Goal: Task Accomplishment & Management: Complete application form

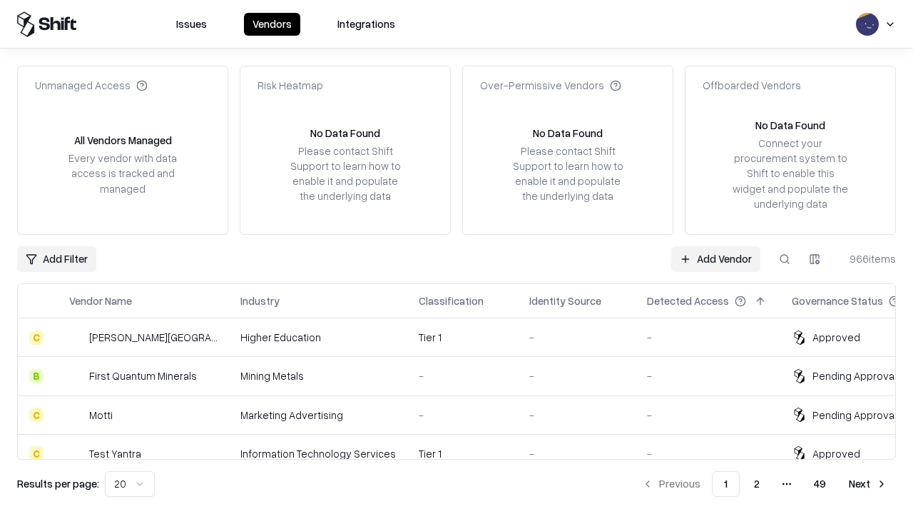
click at [716, 258] on link "Add Vendor" at bounding box center [716, 259] width 89 height 26
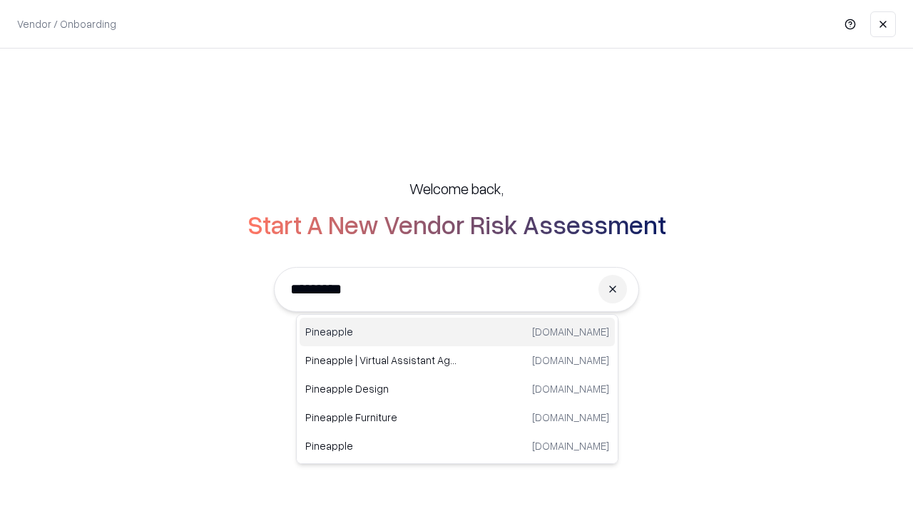
click at [457, 332] on div "Pineapple [DOMAIN_NAME]" at bounding box center [457, 332] width 315 height 29
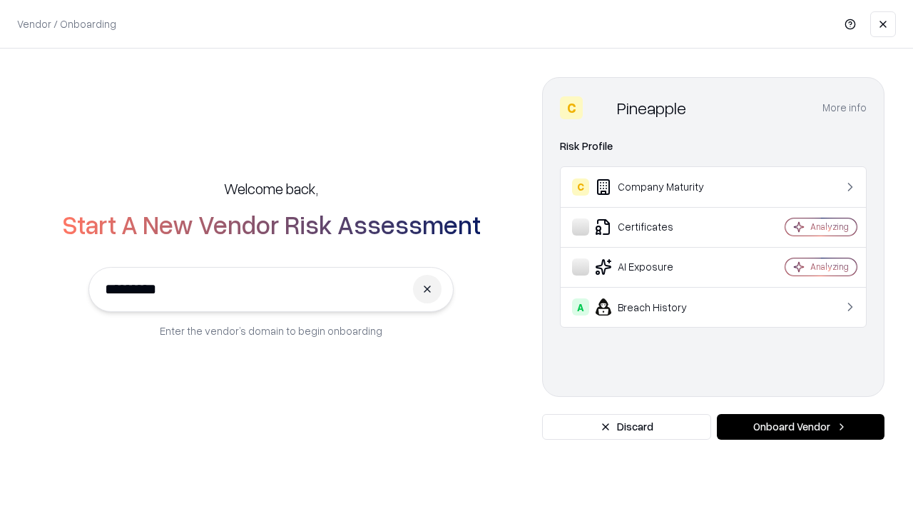
type input "*********"
click at [801, 427] on button "Onboard Vendor" at bounding box center [801, 427] width 168 height 26
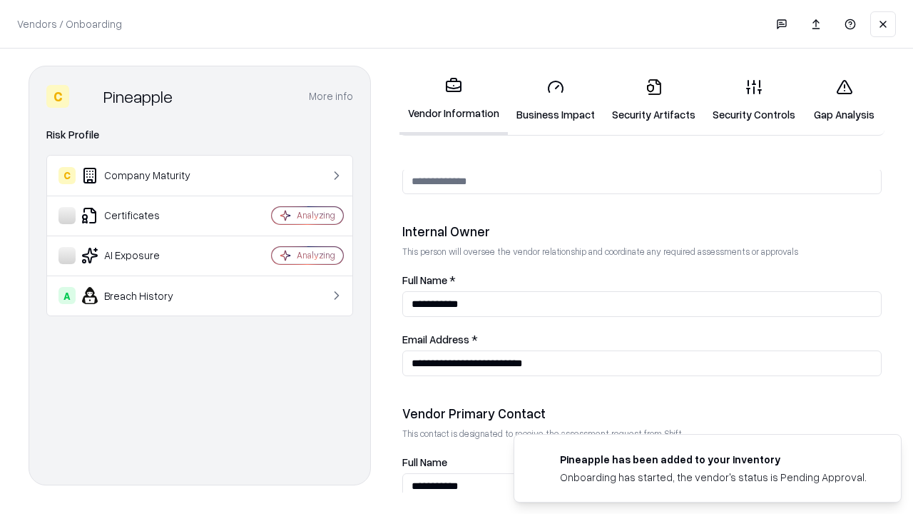
scroll to position [739, 0]
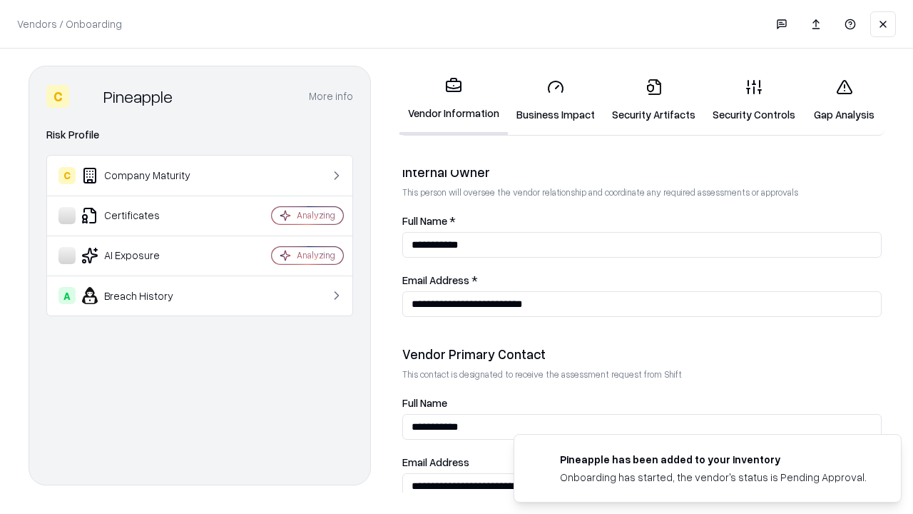
click at [654, 100] on link "Security Artifacts" at bounding box center [654, 100] width 101 height 66
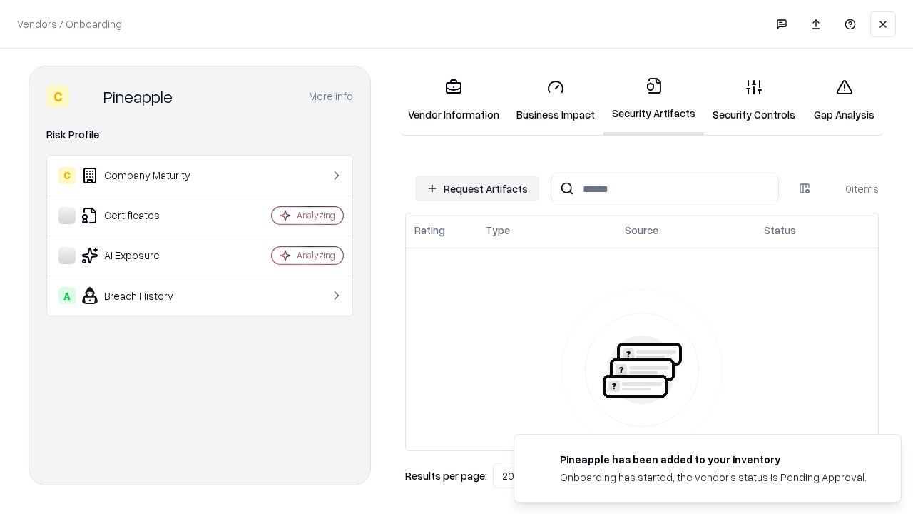
click at [477, 188] on button "Request Artifacts" at bounding box center [477, 189] width 124 height 26
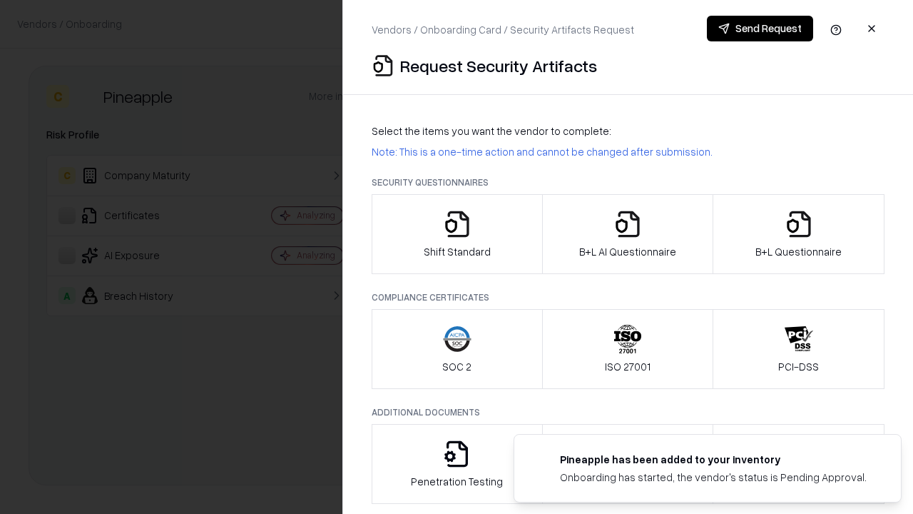
click at [799, 234] on icon "button" at bounding box center [799, 224] width 29 height 29
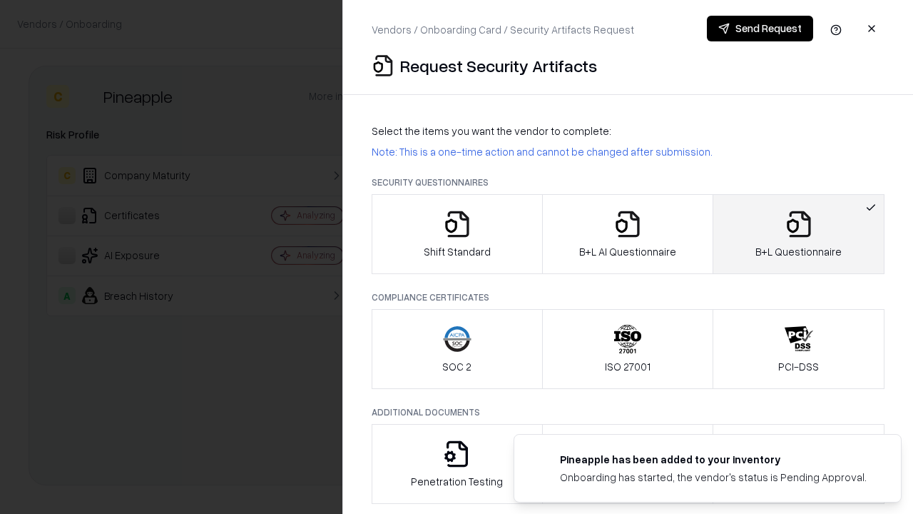
click at [627, 234] on icon "button" at bounding box center [628, 224] width 29 height 29
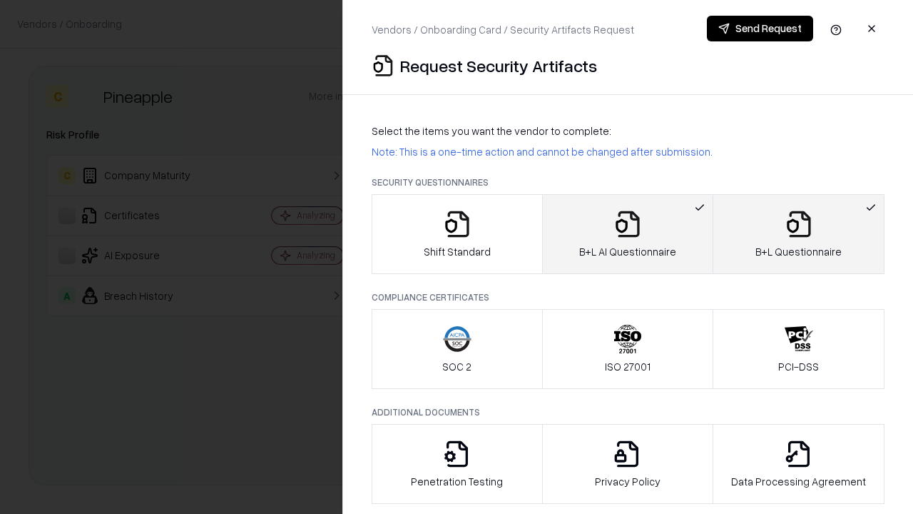
click at [760, 29] on button "Send Request" at bounding box center [760, 29] width 106 height 26
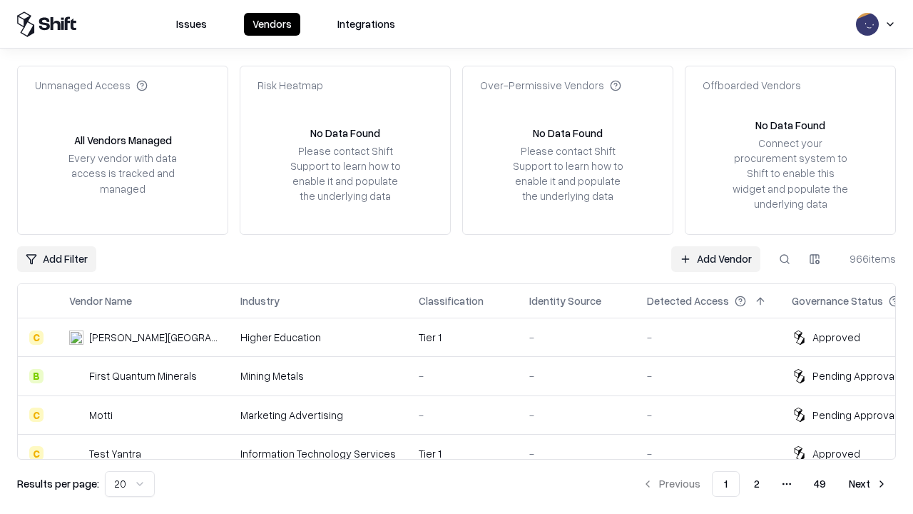
click at [785, 258] on button at bounding box center [785, 259] width 26 height 26
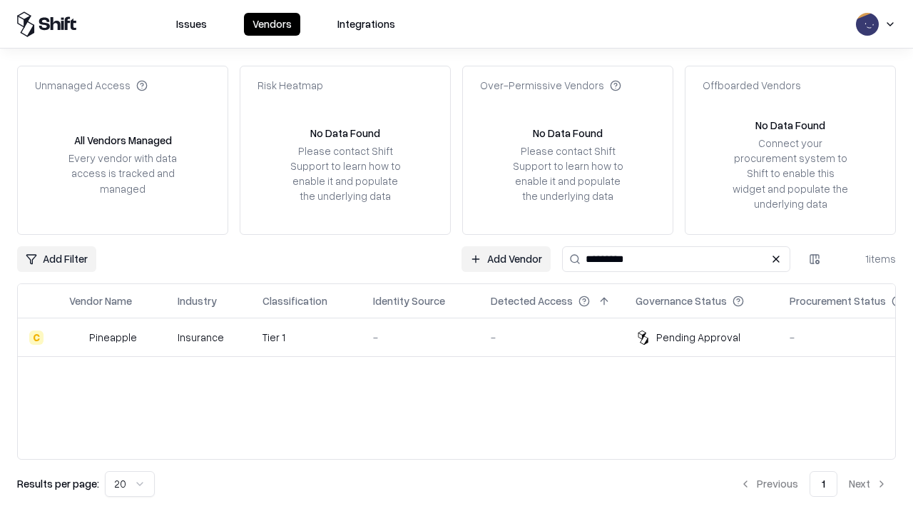
type input "*********"
click at [465, 337] on div "-" at bounding box center [420, 337] width 95 height 15
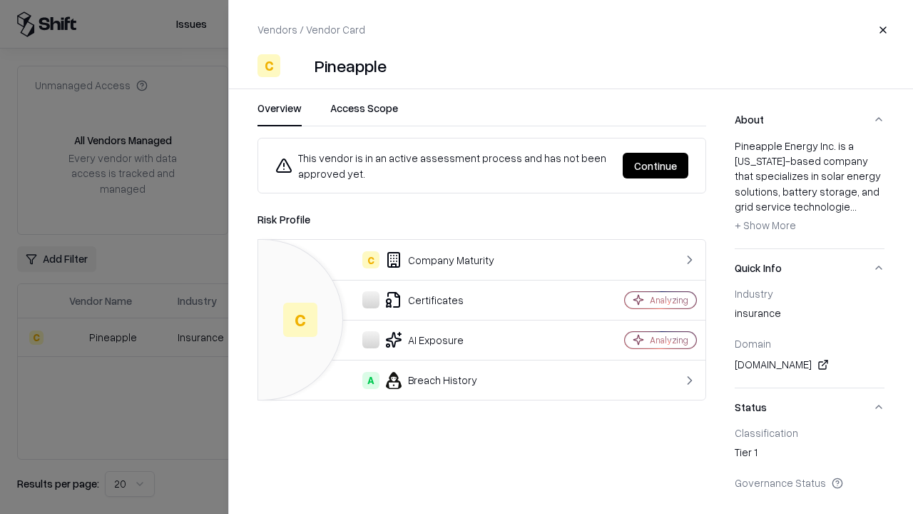
click at [656, 166] on button "Continue" at bounding box center [656, 166] width 66 height 26
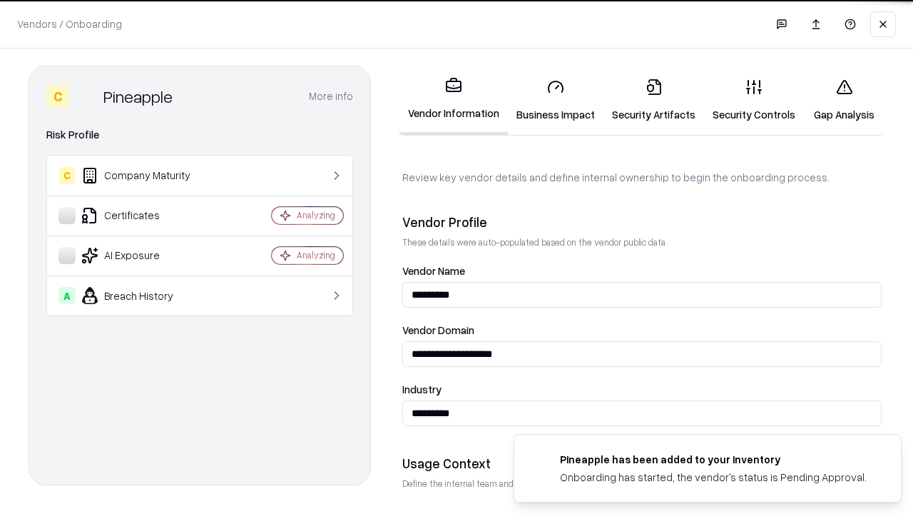
click at [654, 100] on link "Security Artifacts" at bounding box center [654, 100] width 101 height 66
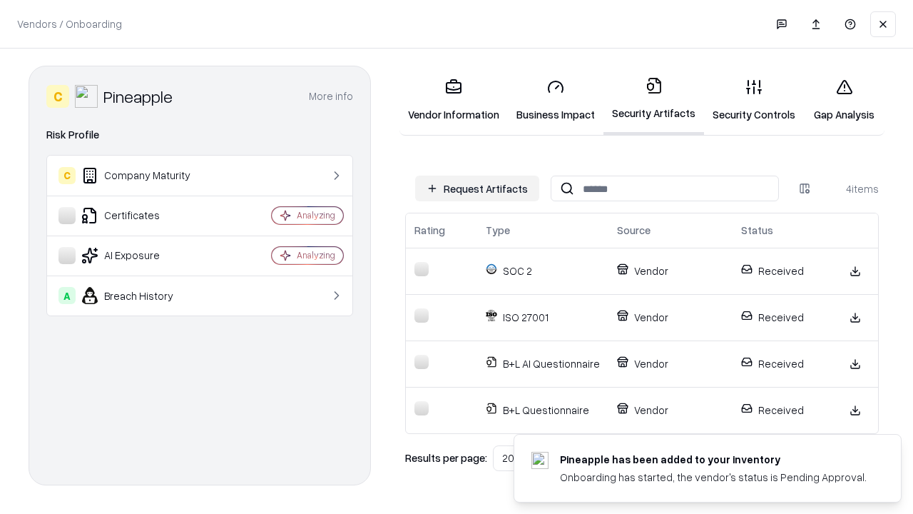
click at [844, 100] on link "Gap Analysis" at bounding box center [844, 100] width 81 height 66
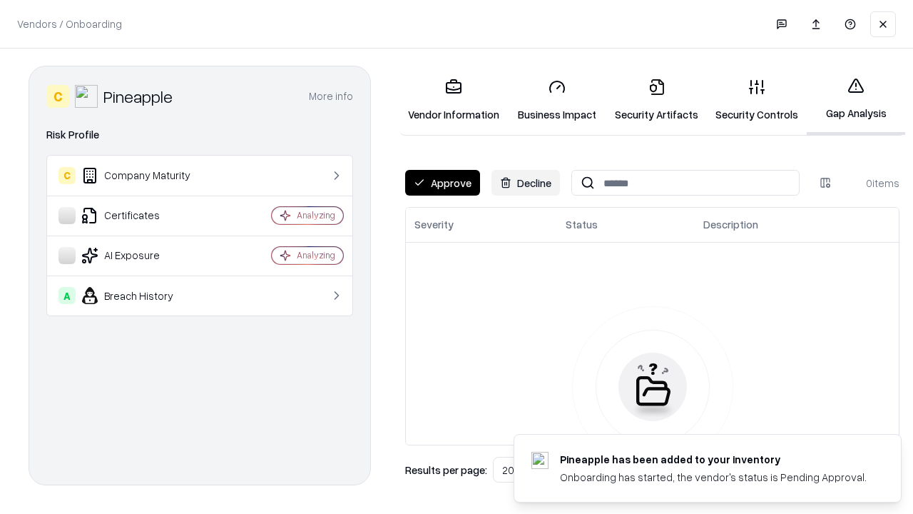
click at [442, 183] on button "Approve" at bounding box center [442, 183] width 75 height 26
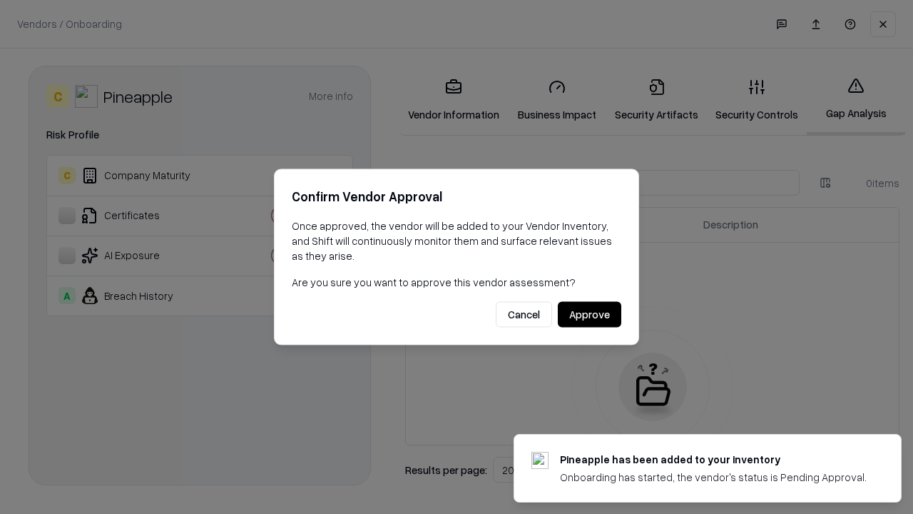
click at [589, 314] on button "Approve" at bounding box center [590, 315] width 64 height 26
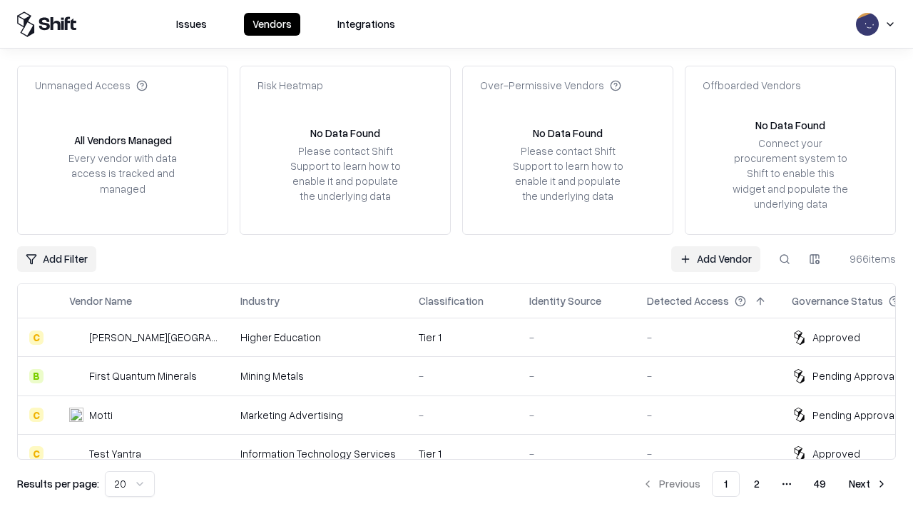
type input "*********"
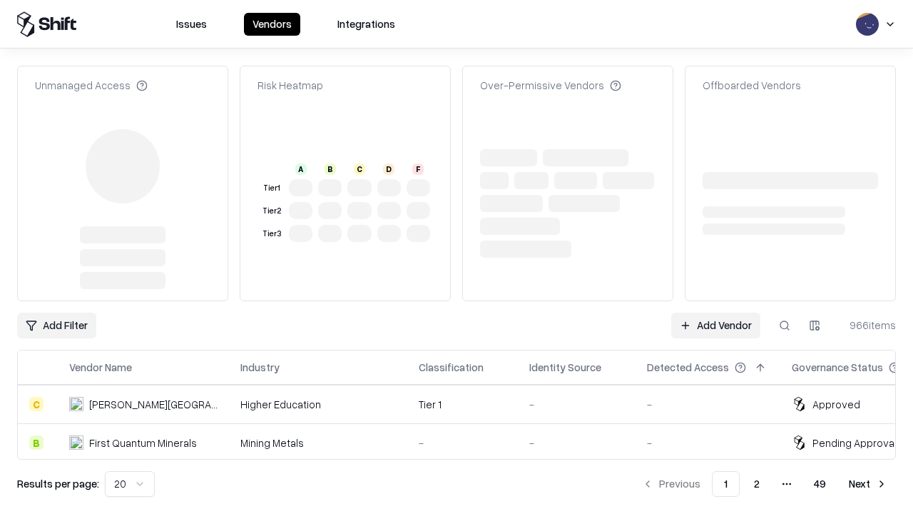
click at [716, 313] on link "Add Vendor" at bounding box center [716, 326] width 89 height 26
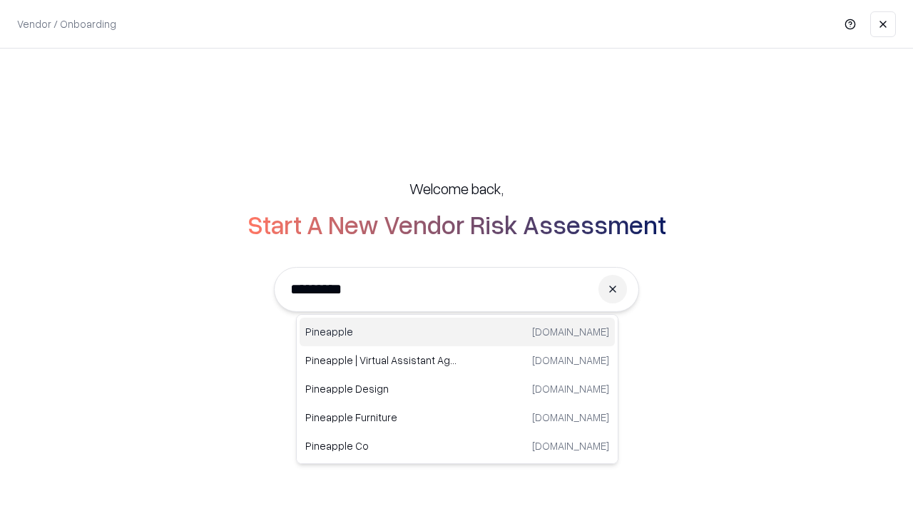
click at [457, 332] on div "Pineapple [DOMAIN_NAME]" at bounding box center [457, 332] width 315 height 29
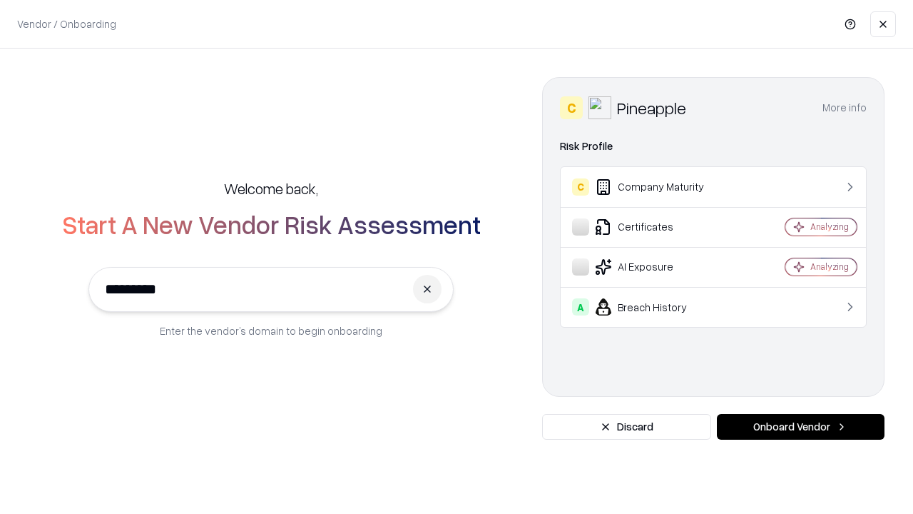
type input "*********"
click at [801, 427] on button "Onboard Vendor" at bounding box center [801, 427] width 168 height 26
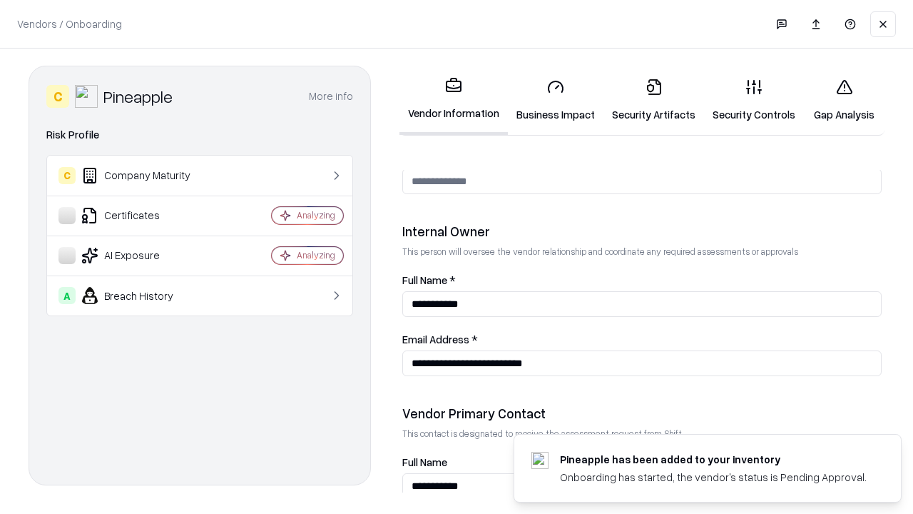
scroll to position [739, 0]
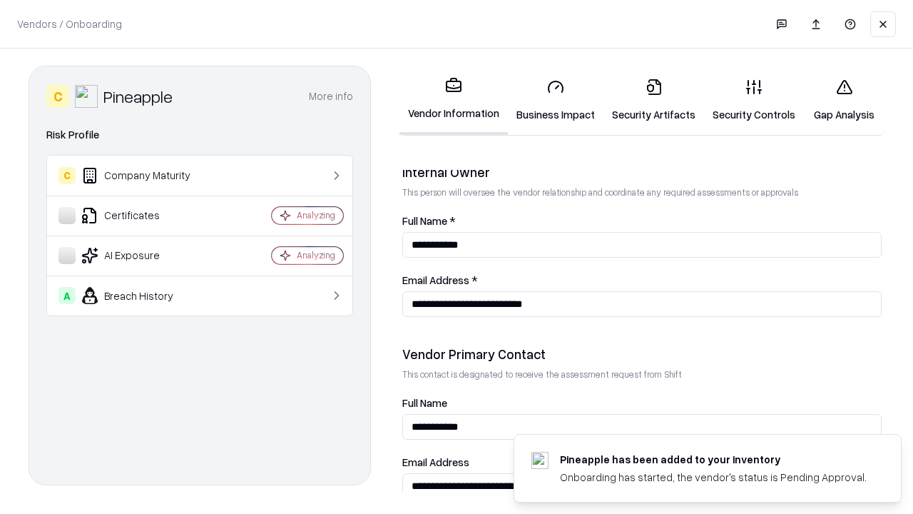
click at [844, 100] on link "Gap Analysis" at bounding box center [844, 100] width 81 height 66
